Goal: Transaction & Acquisition: Purchase product/service

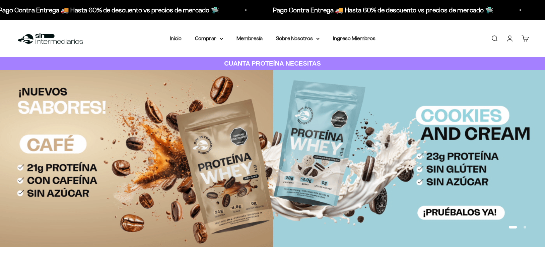
click at [204, 38] on summary "Comprar" at bounding box center [209, 38] width 28 height 9
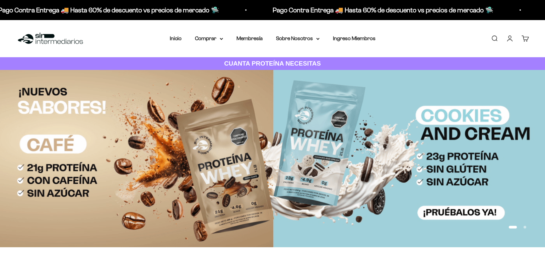
click at [221, 40] on nav "Inicio Comprar Proteínas Ver Todos Whey Iso Vegan" at bounding box center [273, 38] width 206 height 9
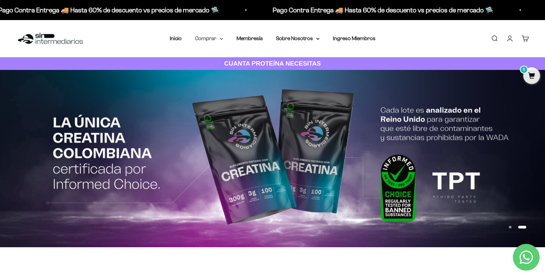
click at [220, 40] on icon at bounding box center [221, 39] width 3 height 2
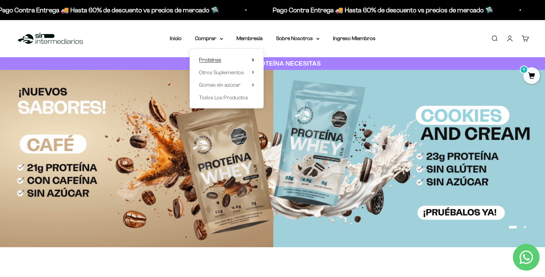
click at [229, 61] on summary "Proteínas" at bounding box center [226, 60] width 55 height 9
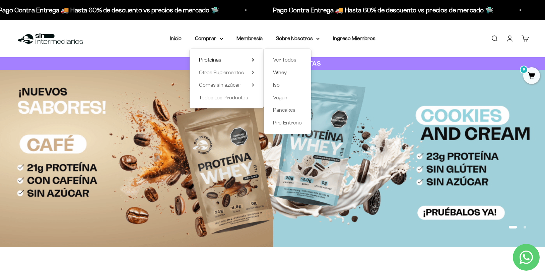
click at [276, 72] on span "Whey" at bounding box center [280, 73] width 14 height 6
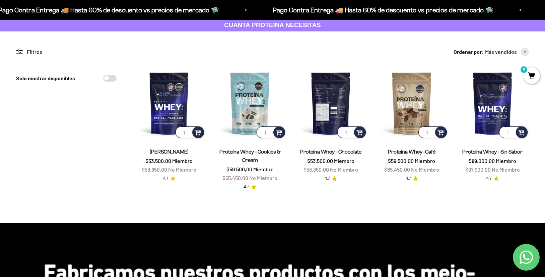
scroll to position [39, 0]
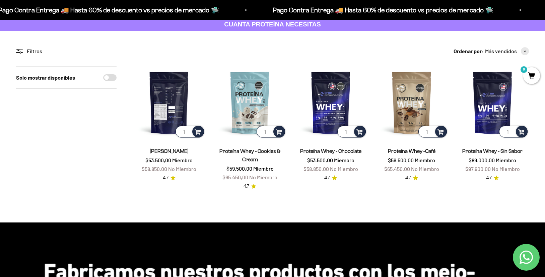
click at [184, 104] on img at bounding box center [169, 102] width 73 height 73
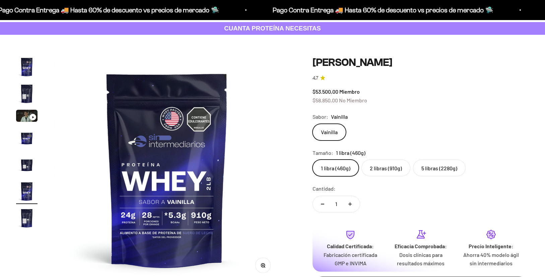
scroll to position [0, 1174]
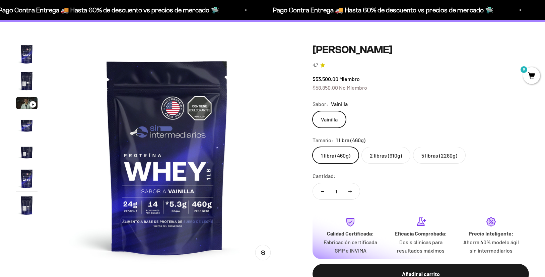
click at [393, 158] on label "2 libras (910g)" at bounding box center [385, 155] width 49 height 17
click at [313, 147] on input "2 libras (910g)" at bounding box center [312, 147] width 0 height 0
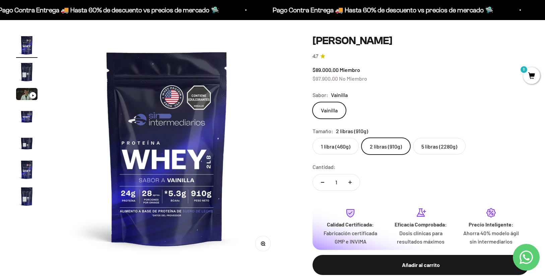
scroll to position [58, 0]
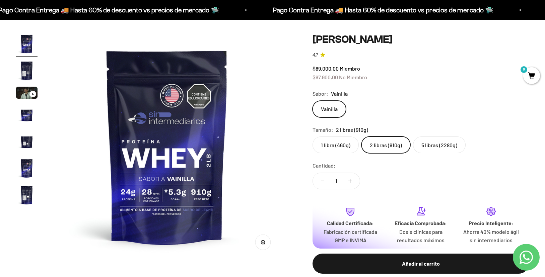
click at [442, 144] on label "5 libras (2280g)" at bounding box center [439, 145] width 53 height 17
click at [313, 137] on input "5 libras (2280g)" at bounding box center [312, 136] width 0 height 0
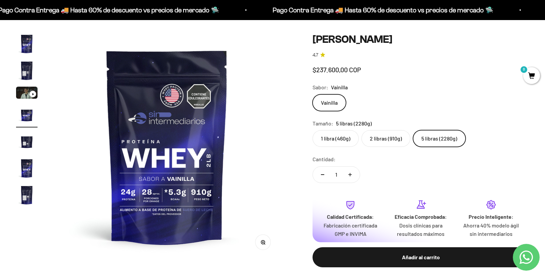
scroll to position [0, 705]
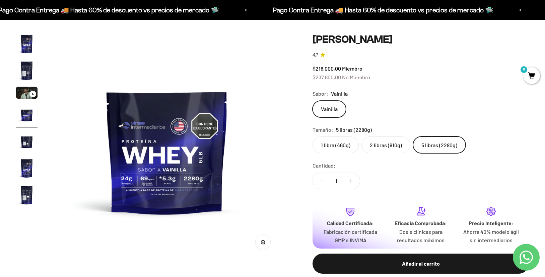
click at [383, 144] on label "2 libras (910g)" at bounding box center [385, 145] width 49 height 17
click at [313, 137] on input "2 libras (910g)" at bounding box center [312, 136] width 0 height 0
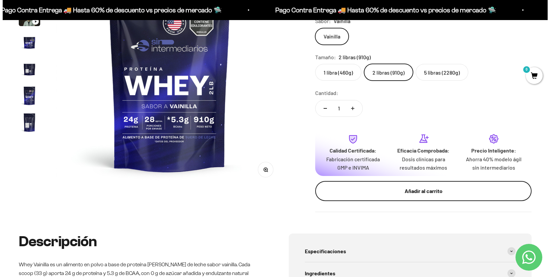
scroll to position [137, 0]
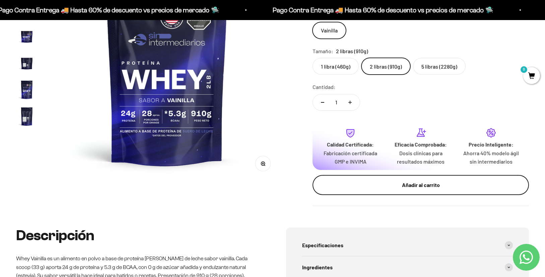
click at [425, 182] on div "Añadir al carrito" at bounding box center [421, 185] width 190 height 9
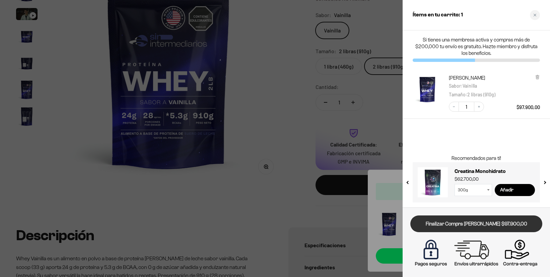
scroll to position [0, 0]
click at [490, 225] on link "Finalizar Compra Segura $97.900,00" at bounding box center [476, 224] width 132 height 17
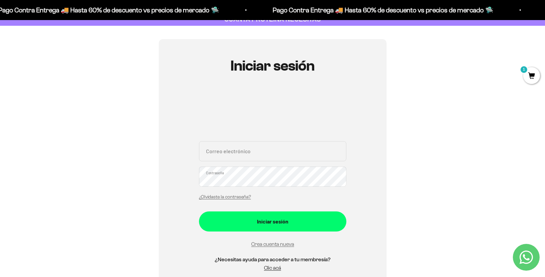
scroll to position [41, 0]
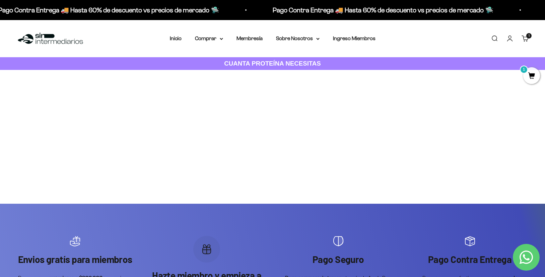
click at [534, 77] on span "1" at bounding box center [531, 75] width 17 height 17
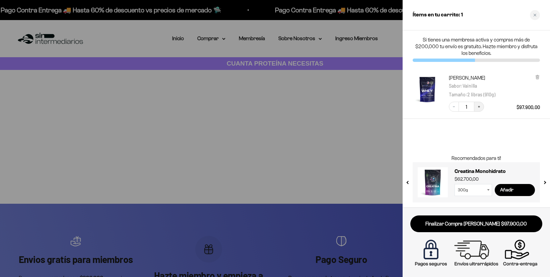
click at [479, 107] on icon "Increase quantity" at bounding box center [479, 107] width 2 height 2
click at [334, 137] on div at bounding box center [275, 138] width 550 height 277
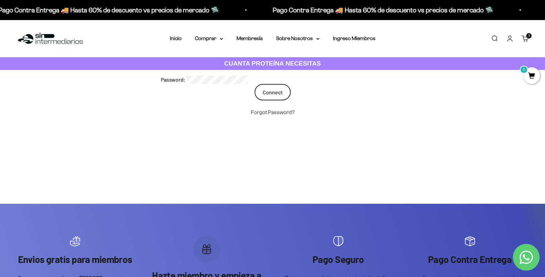
click at [271, 95] on input "Connect" at bounding box center [273, 92] width 36 height 17
click at [281, 103] on input "Connect" at bounding box center [273, 100] width 36 height 17
click at [271, 99] on input "Connect" at bounding box center [273, 100] width 36 height 17
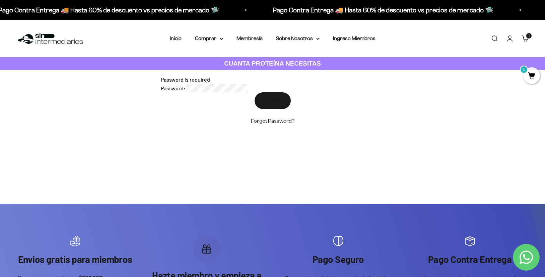
click at [535, 74] on span "1" at bounding box center [531, 75] width 17 height 17
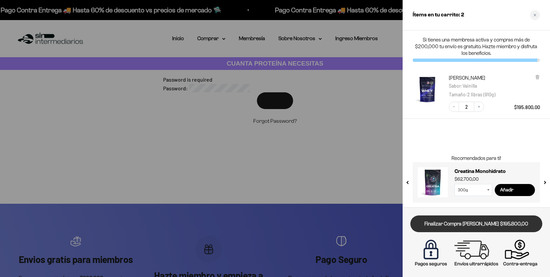
click at [481, 223] on link "Finalizar Compra Segura $195.800,00" at bounding box center [476, 224] width 132 height 17
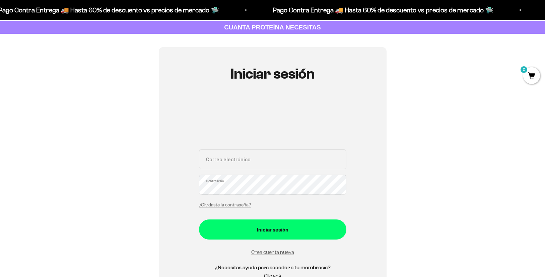
scroll to position [40, 0]
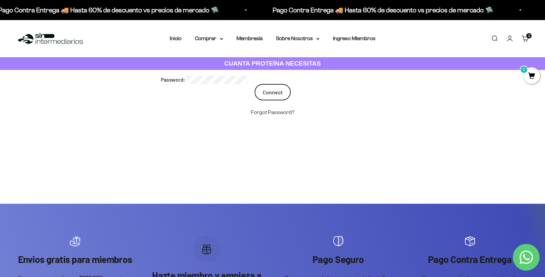
click at [271, 94] on input "Connect" at bounding box center [273, 92] width 36 height 17
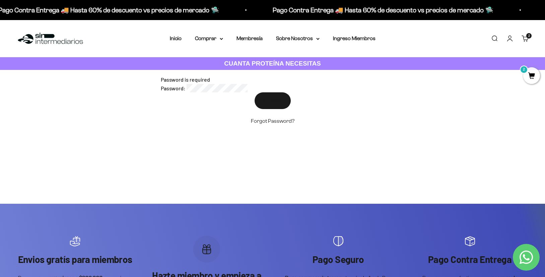
click at [221, 79] on div "Password is required" at bounding box center [273, 79] width 224 height 9
click at [228, 76] on div "Password is required" at bounding box center [273, 79] width 224 height 9
click at [273, 104] on input "Connect" at bounding box center [273, 100] width 36 height 17
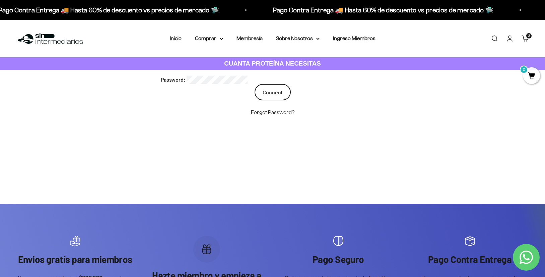
click at [272, 95] on input "Connect" at bounding box center [273, 92] width 36 height 17
